Goal: Task Accomplishment & Management: Manage account settings

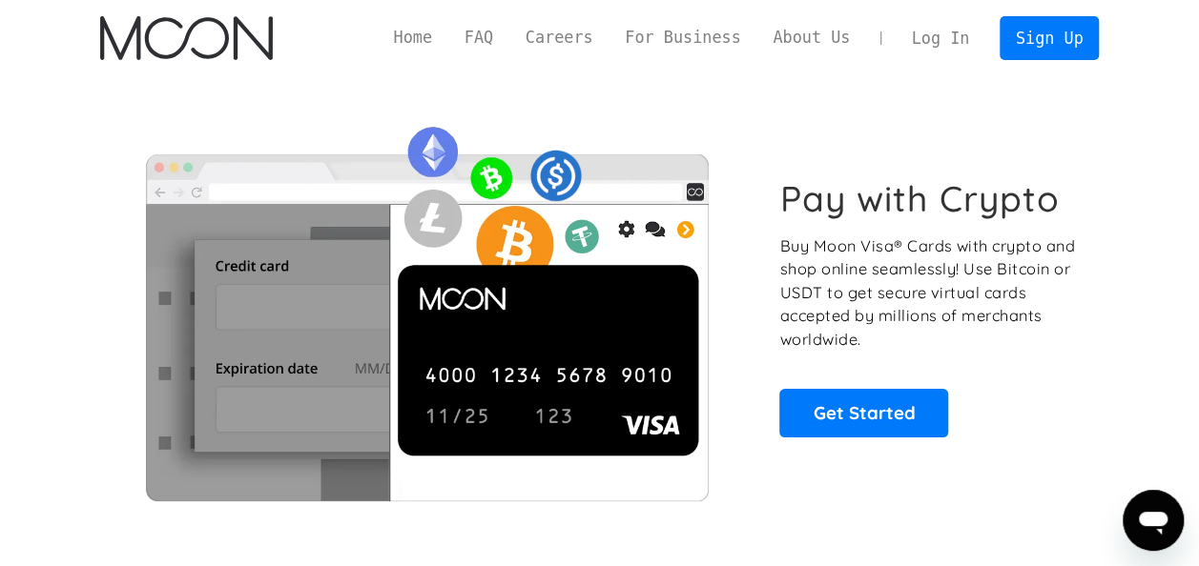
click at [960, 35] on link "Log In" at bounding box center [940, 38] width 90 height 42
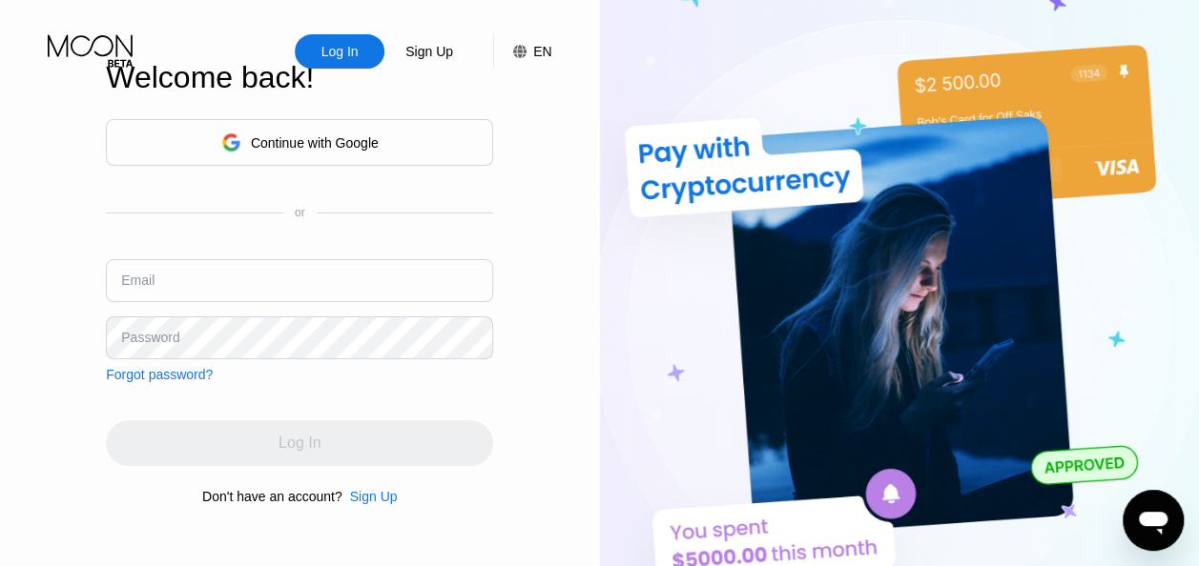
click at [290, 259] on input "text" at bounding box center [299, 280] width 387 height 43
type input "[EMAIL_ADDRESS][DOMAIN_NAME]"
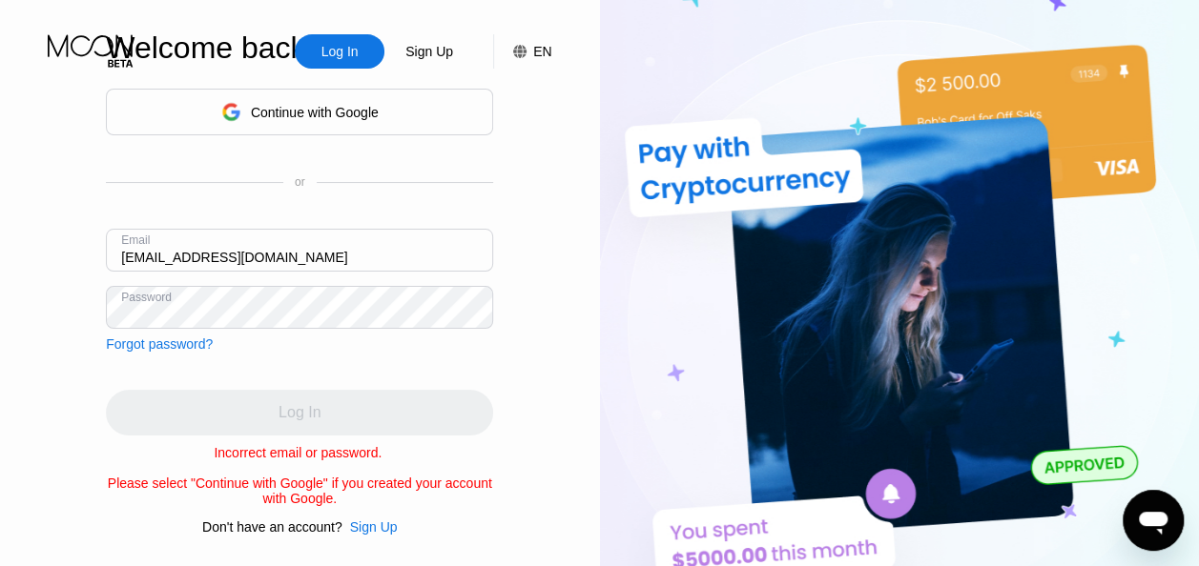
click at [195, 338] on div "Forgot password?" at bounding box center [159, 344] width 107 height 15
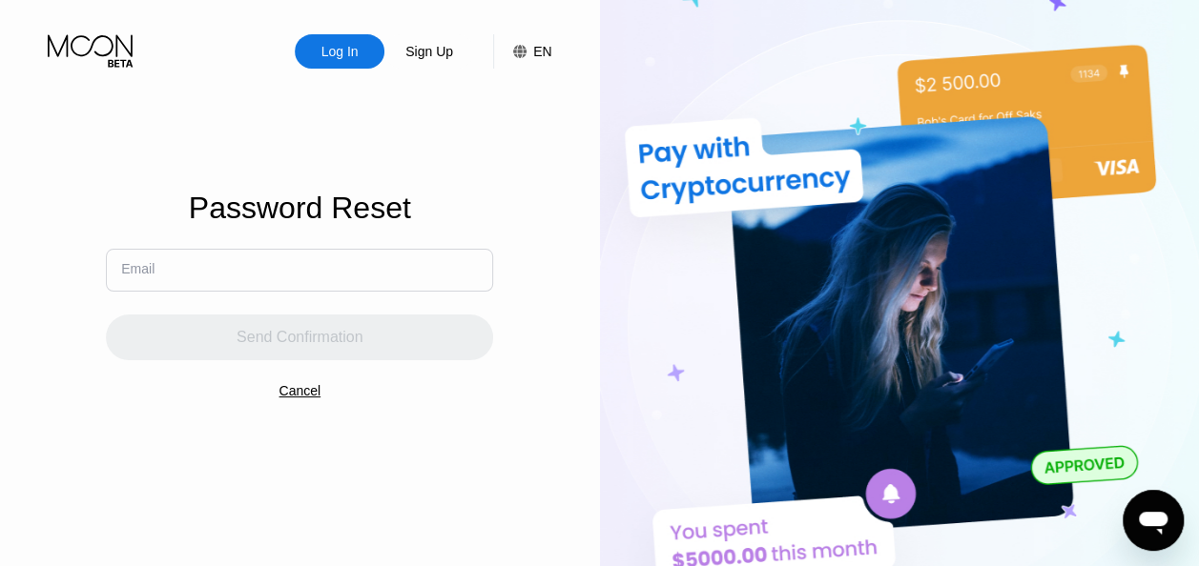
click at [291, 269] on input "text" at bounding box center [299, 270] width 387 height 43
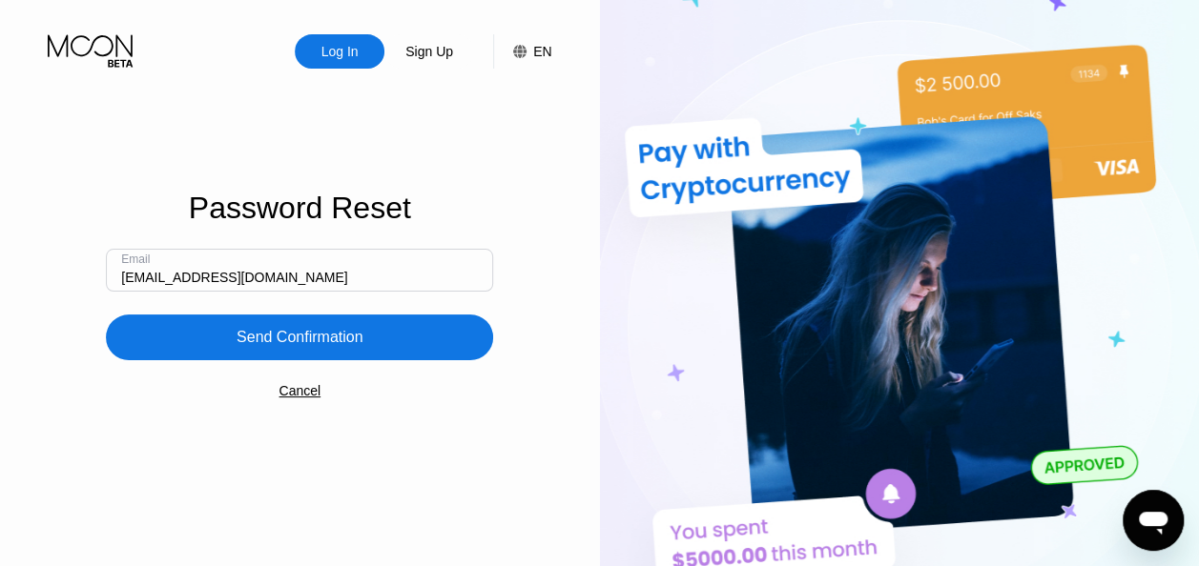
click at [387, 284] on input "[EMAIL_ADDRESS][DOMAIN_NAME]" at bounding box center [299, 270] width 387 height 43
type input "[EMAIL_ADDRESS][DOMAIN_NAME]"
click at [328, 342] on div "Send Confirmation" at bounding box center [299, 337] width 127 height 19
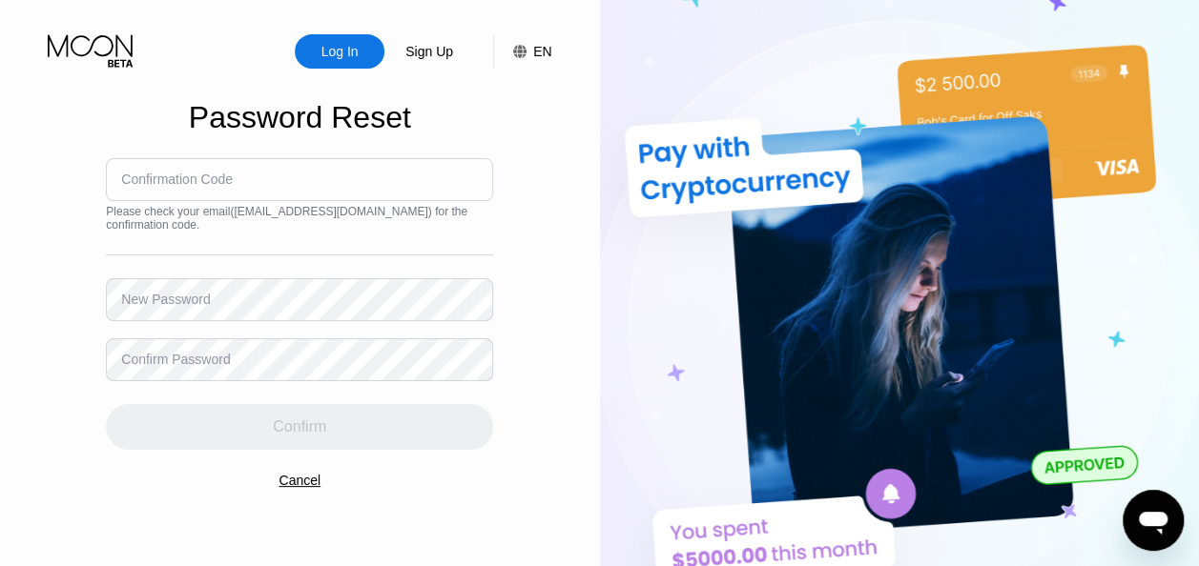
click at [246, 182] on input at bounding box center [299, 179] width 387 height 43
click at [427, 60] on div "Sign Up" at bounding box center [428, 51] width 51 height 19
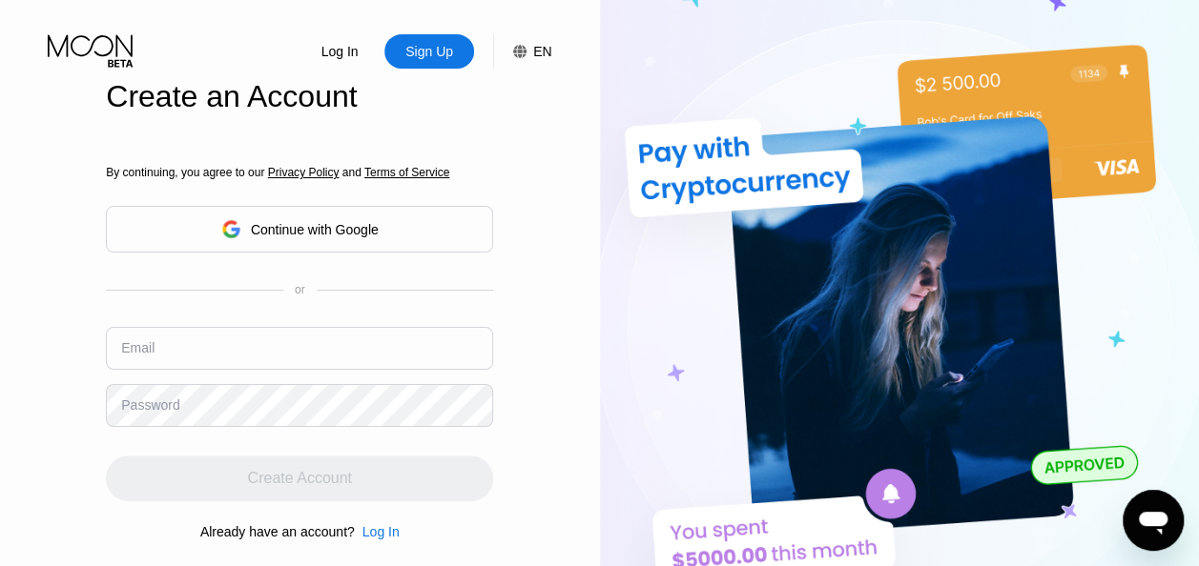
click at [315, 360] on input "text" at bounding box center [299, 348] width 387 height 43
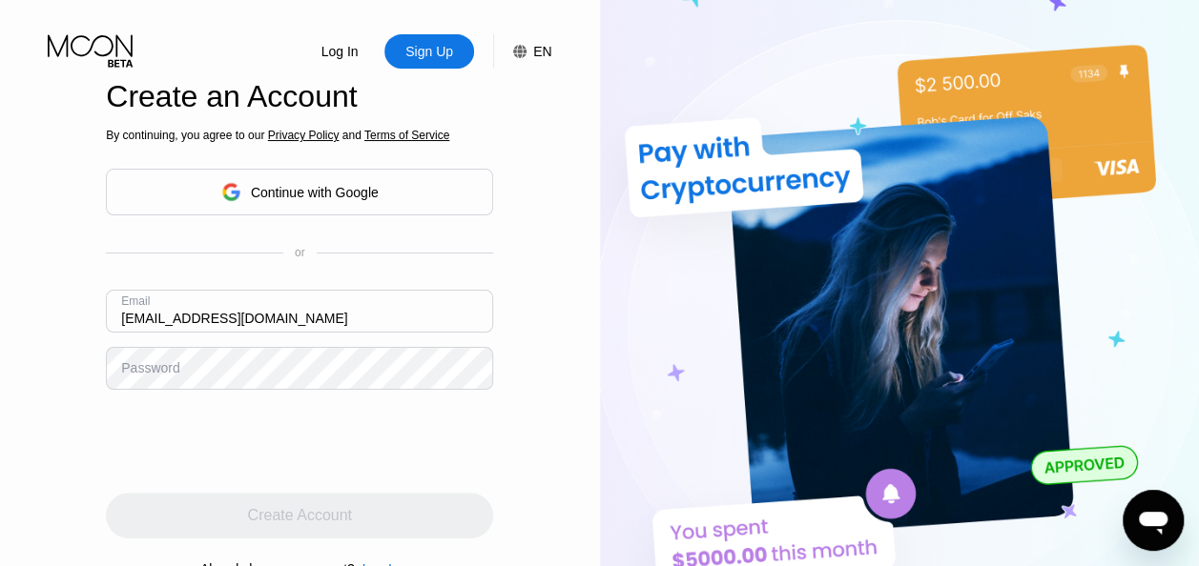
type input "[EMAIL_ADDRESS][DOMAIN_NAME]"
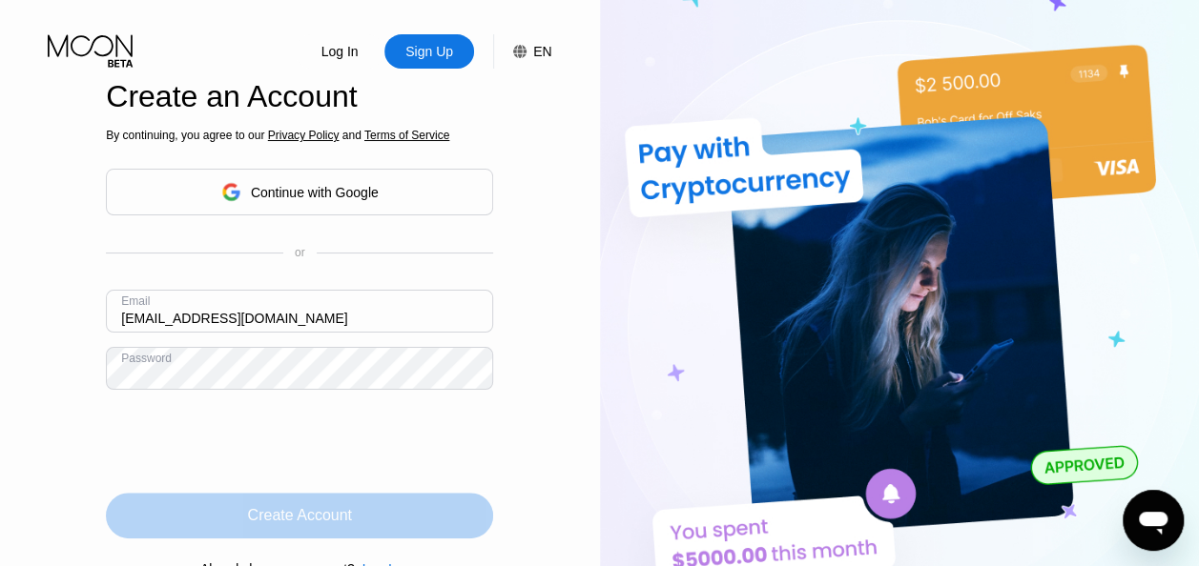
click at [309, 517] on div "Create Account" at bounding box center [300, 515] width 104 height 19
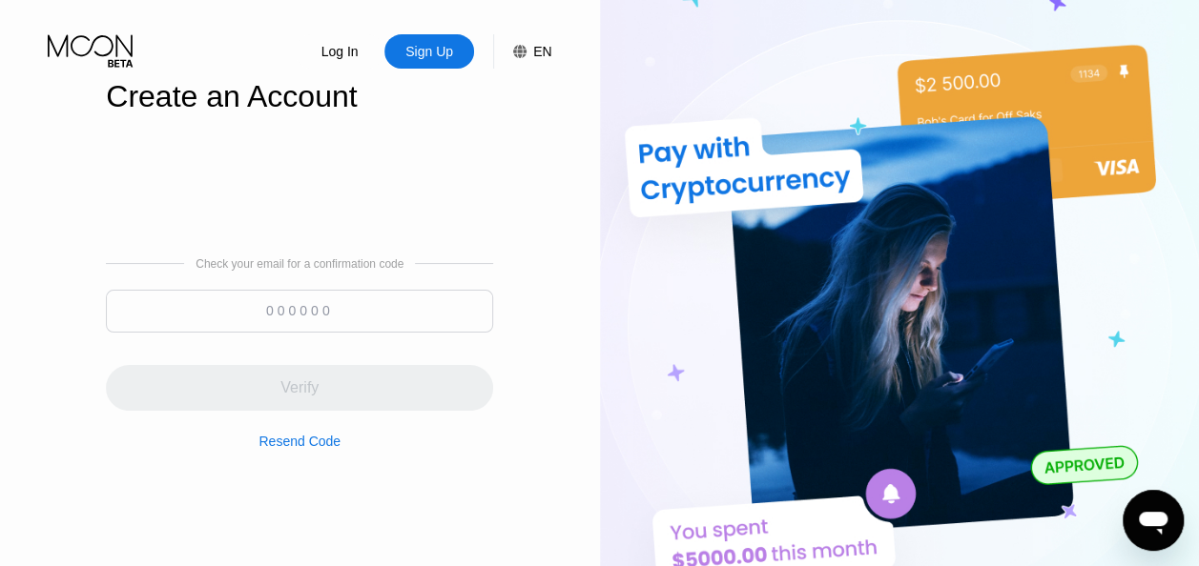
click at [317, 309] on input at bounding box center [299, 311] width 387 height 43
paste input "068755"
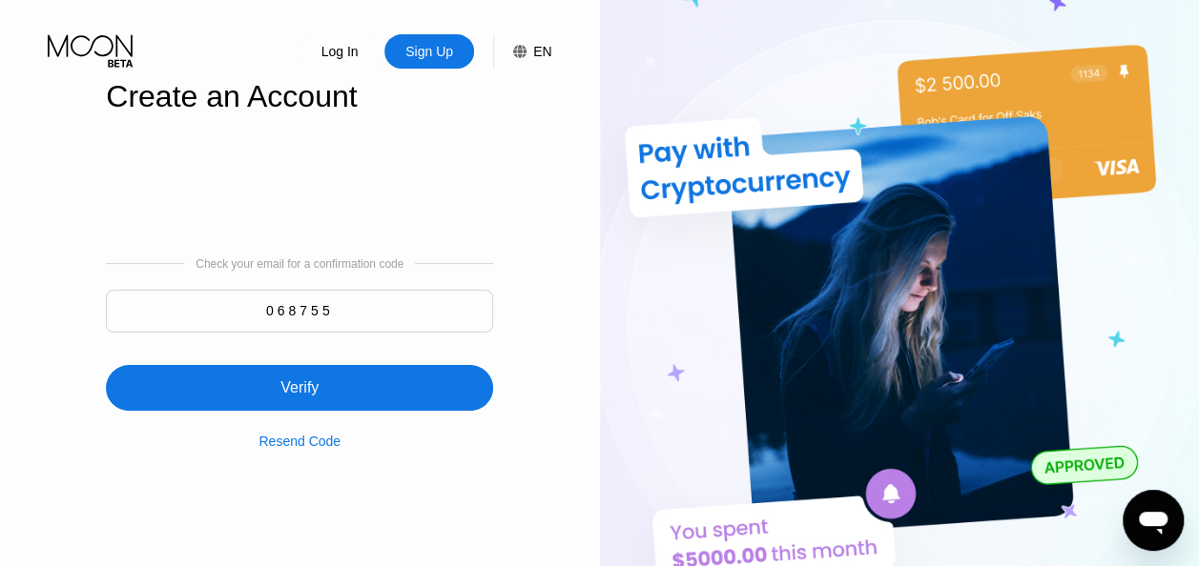
type input "068755"
click at [334, 393] on div "Verify" at bounding box center [299, 388] width 387 height 46
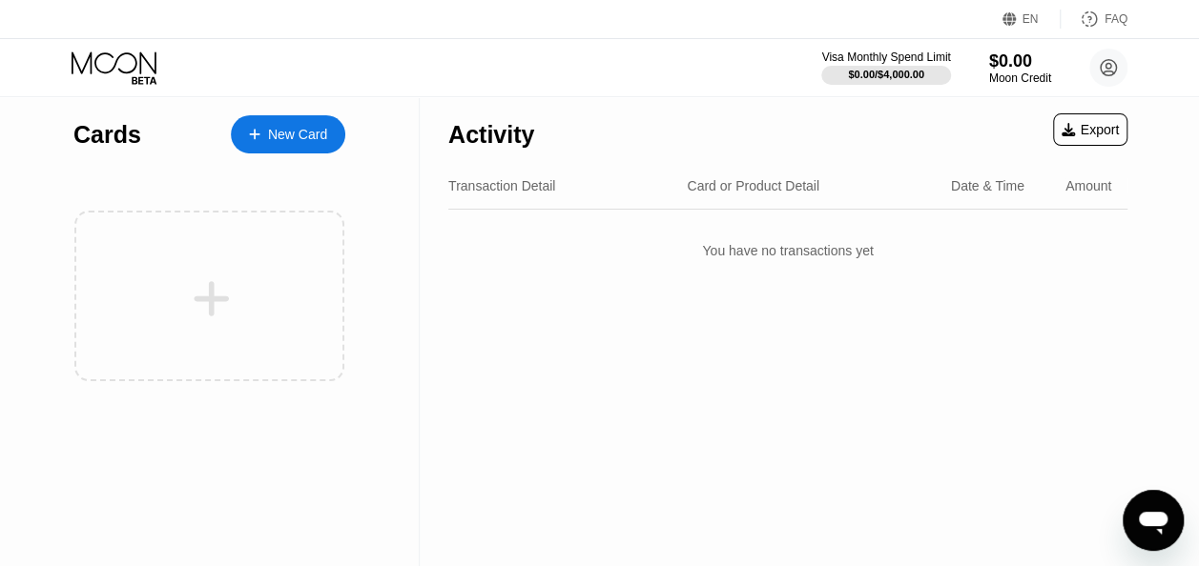
click at [301, 132] on div "New Card" at bounding box center [297, 135] width 59 height 16
